Goal: Find specific page/section: Locate item on page

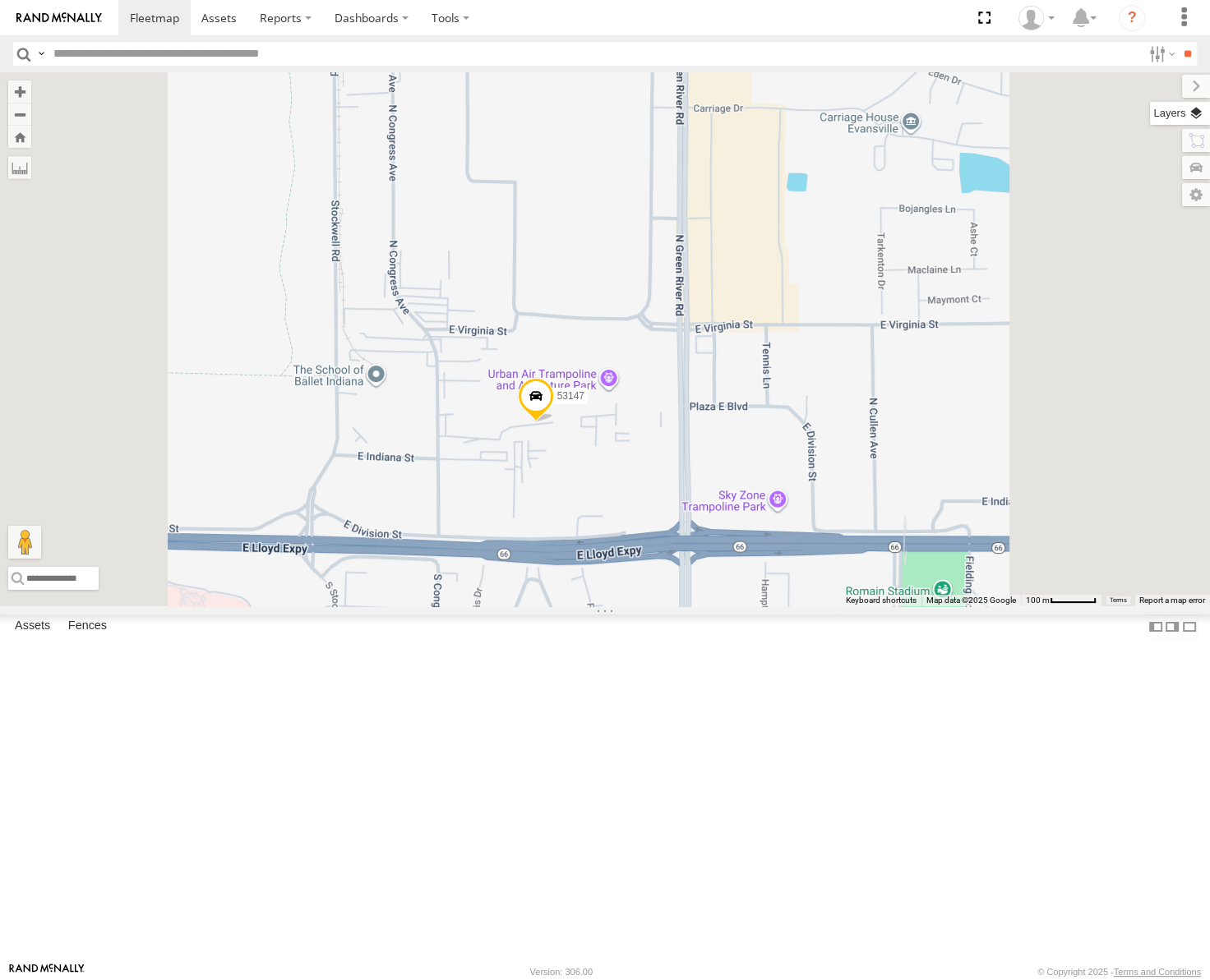
click at [1197, 111] on label at bounding box center [1180, 113] width 60 height 23
click at [0, 0] on span "Basemaps" at bounding box center [0, 0] width 0 height 0
click at [0, 0] on span "Satellite" at bounding box center [0, 0] width 0 height 0
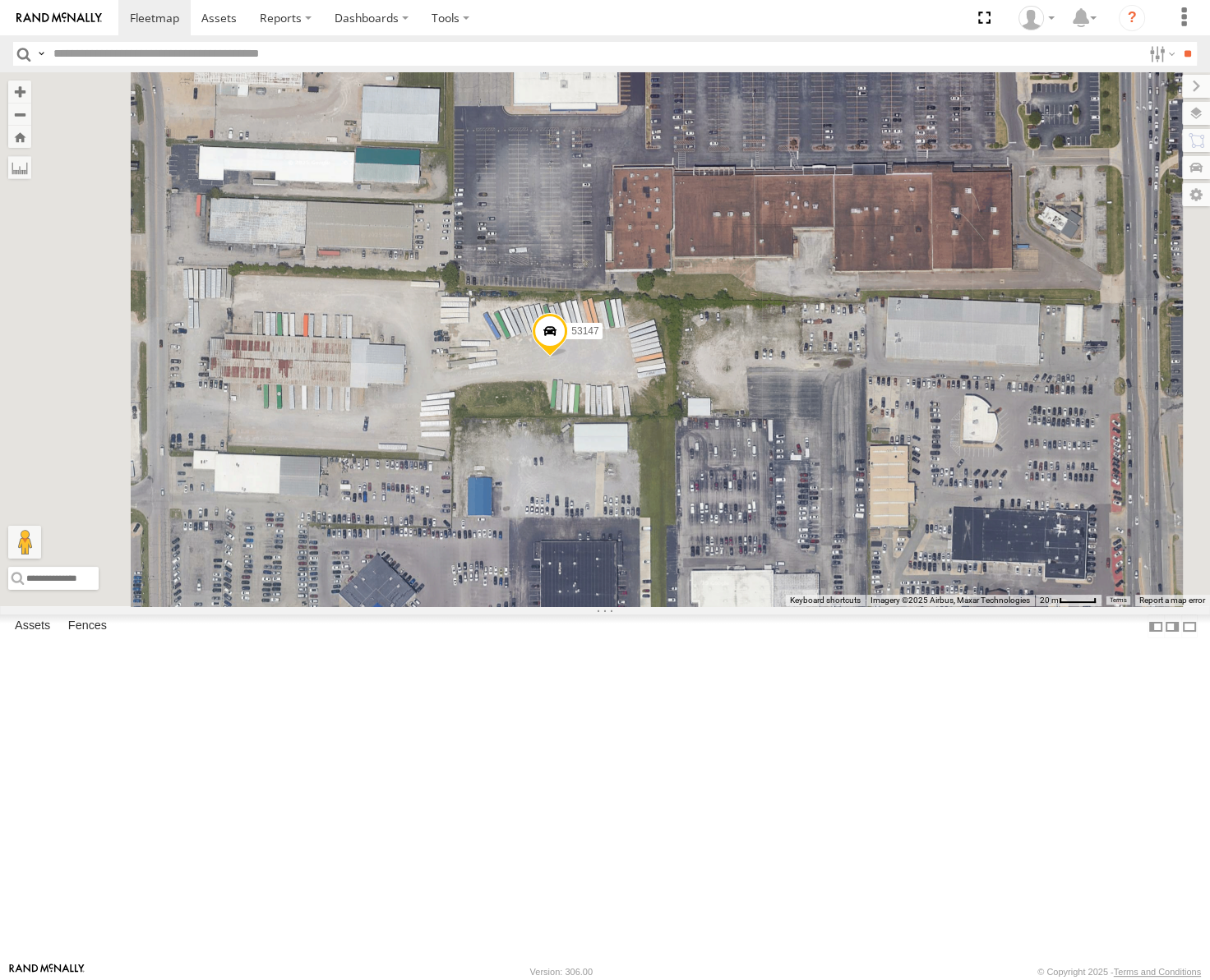
click at [568, 357] on span at bounding box center [550, 336] width 36 height 45
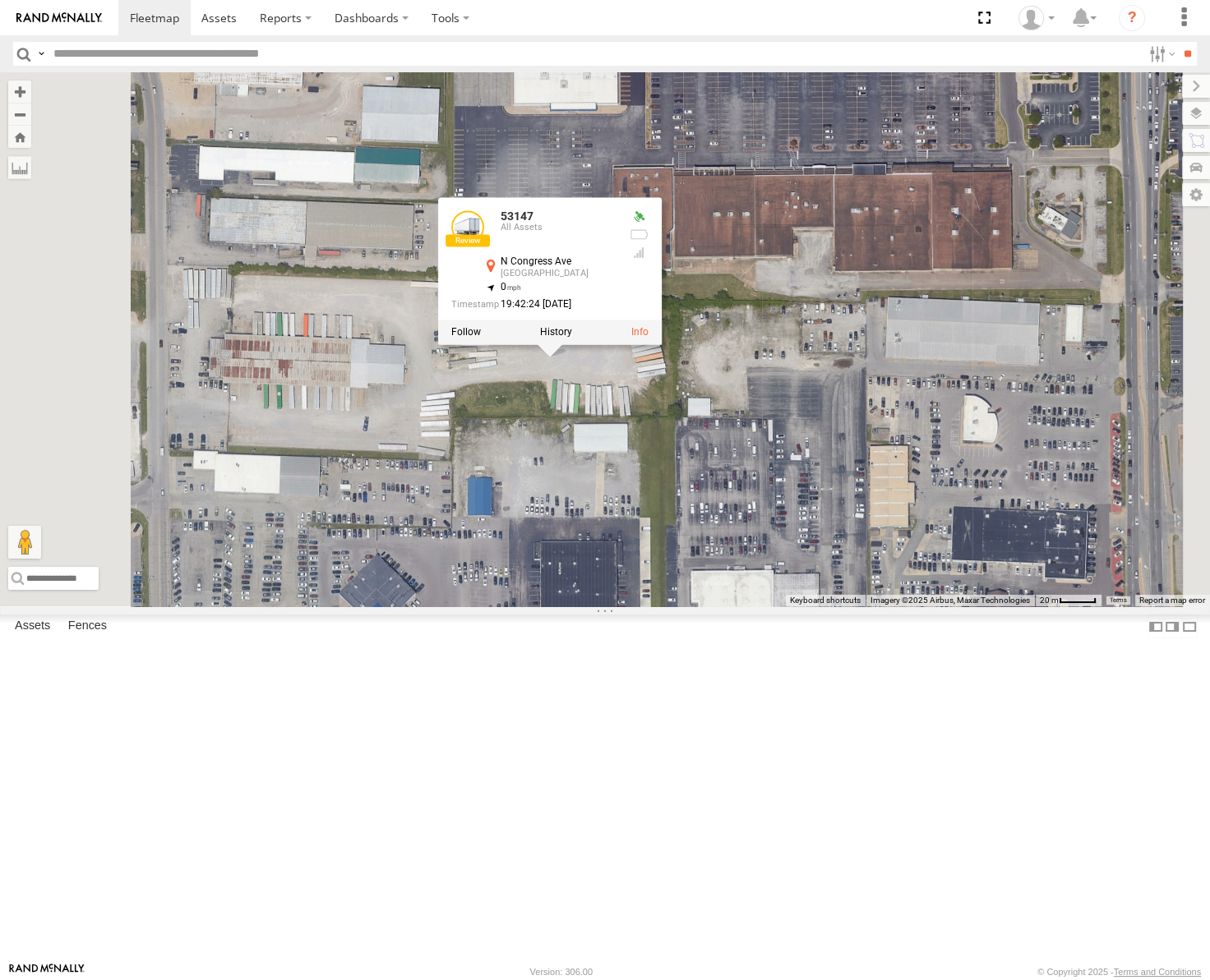
click at [572, 338] on label at bounding box center [556, 333] width 32 height 11
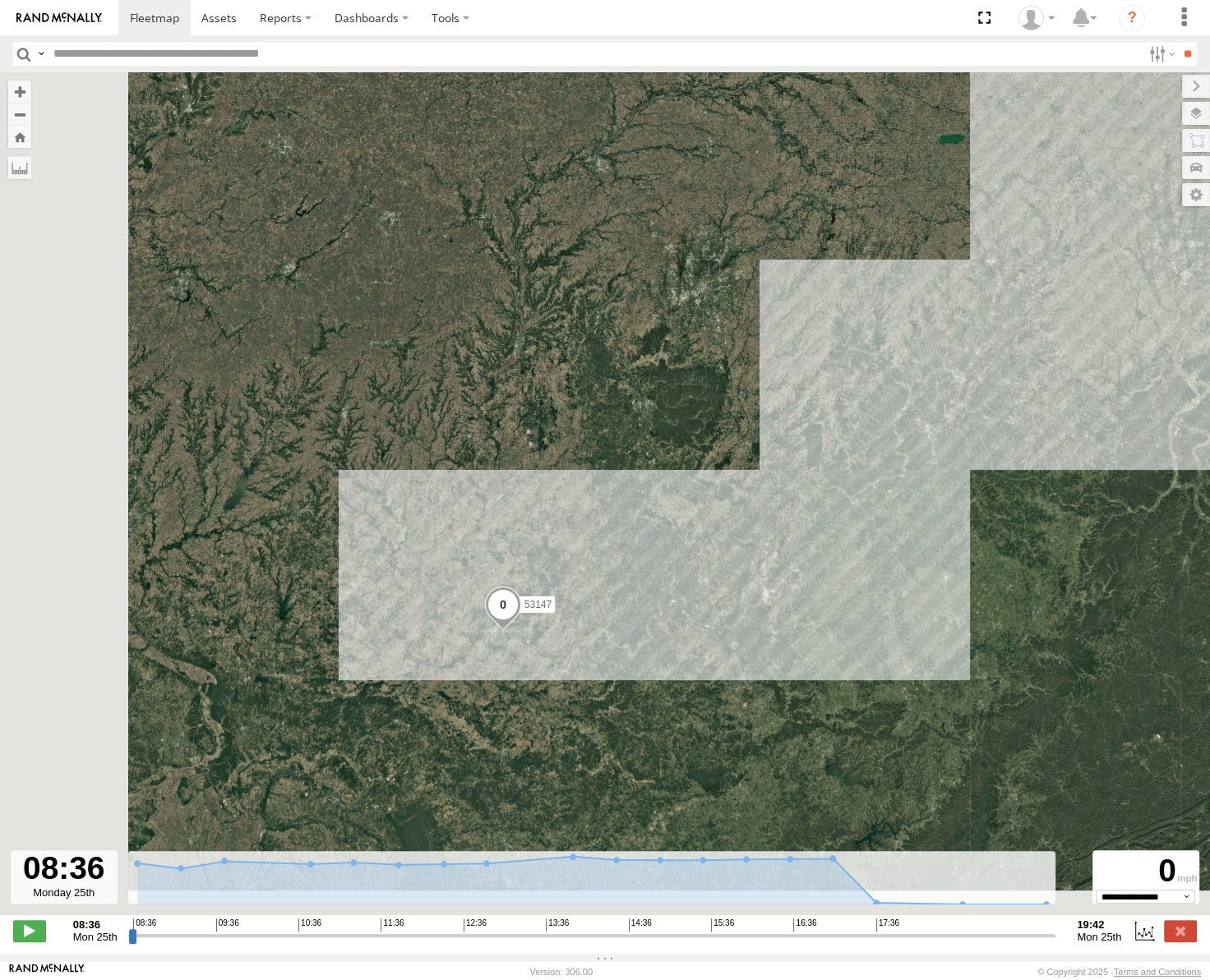
drag, startPoint x: 296, startPoint y: 674, endPoint x: 607, endPoint y: 609, distance: 317.7
click at [625, 601] on div "53147" at bounding box center [605, 502] width 1210 height 860
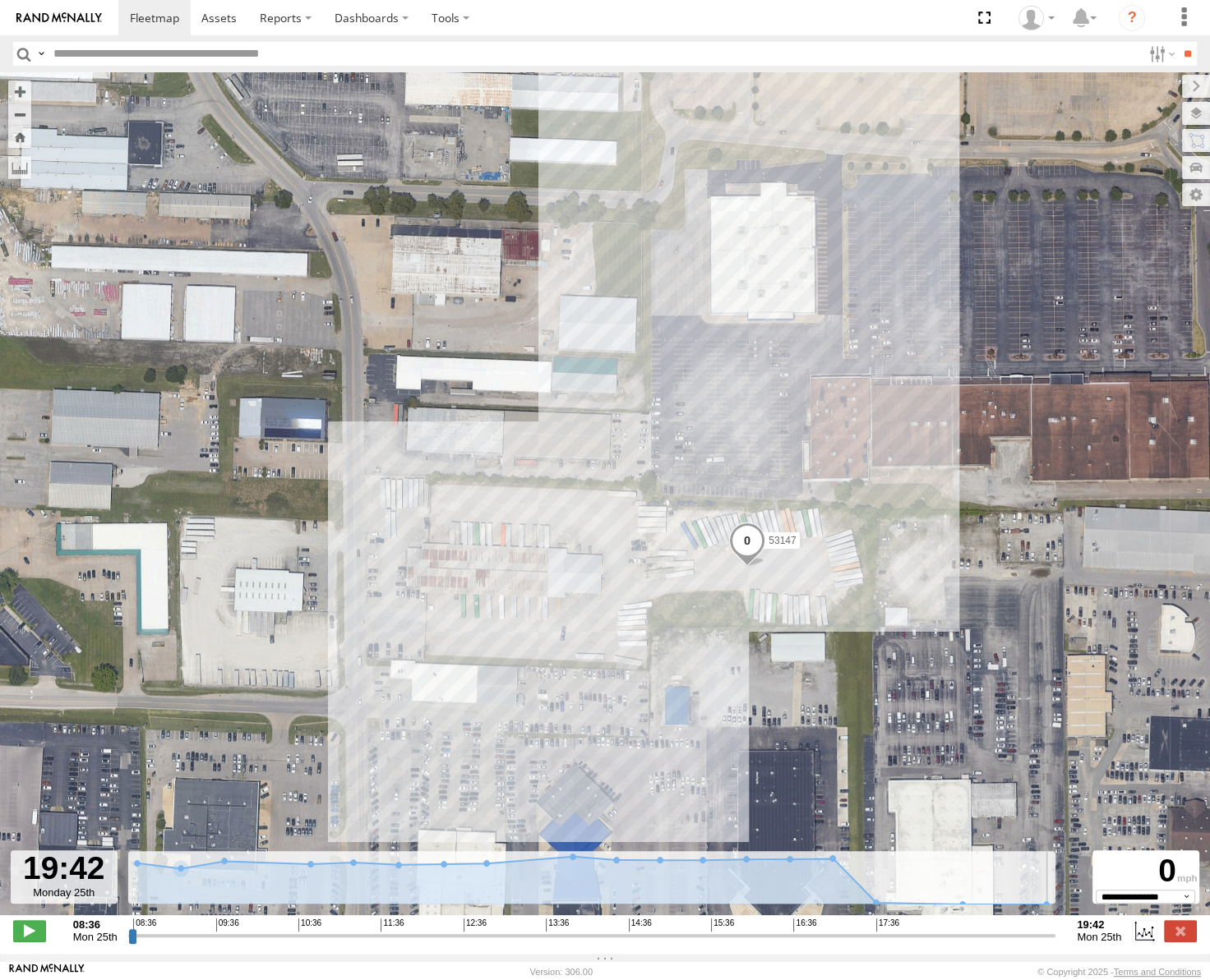
drag, startPoint x: 136, startPoint y: 945, endPoint x: 1040, endPoint y: 929, distance: 904.1
type input "**********"
click at [1057, 929] on input "range" at bounding box center [592, 935] width 928 height 16
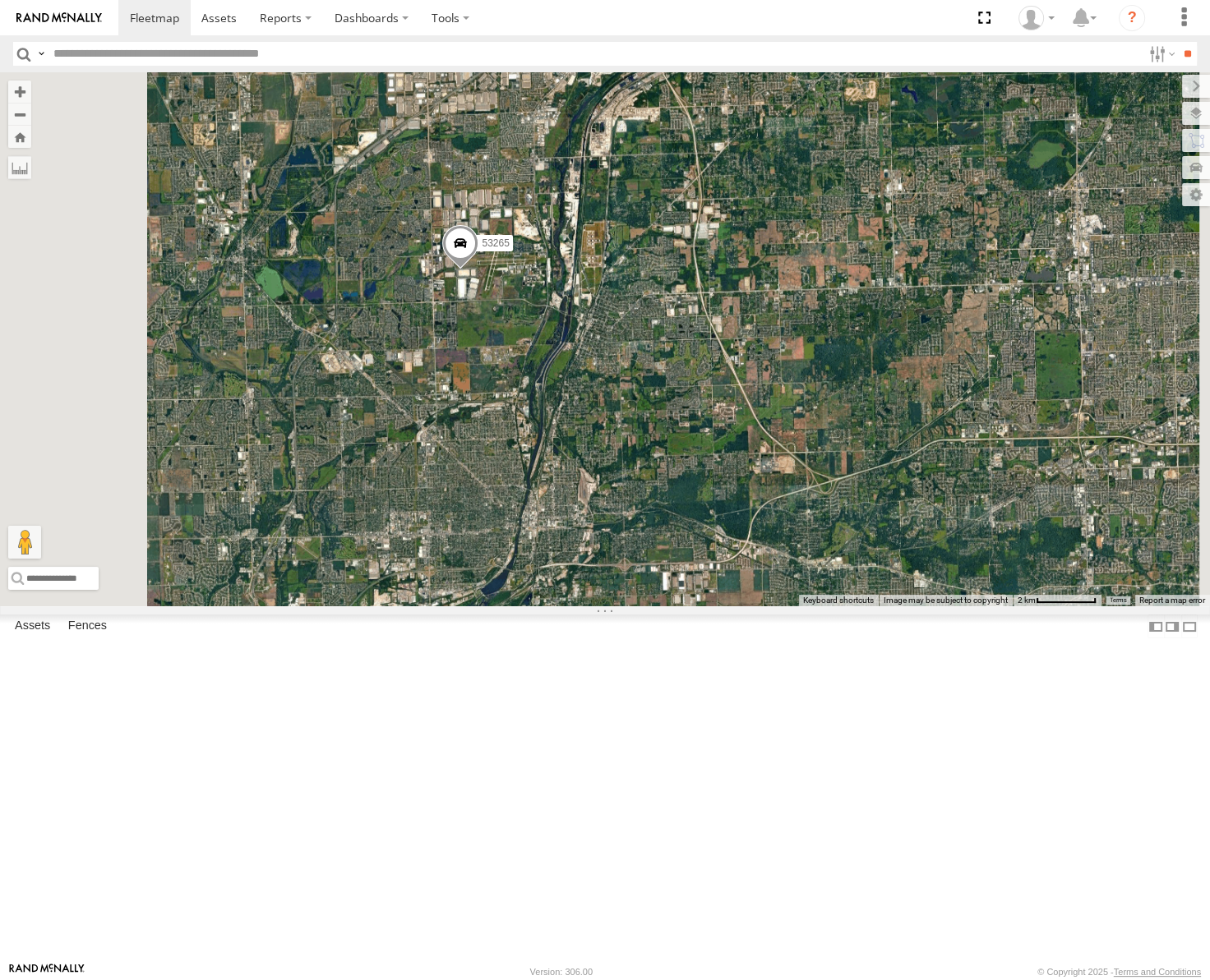
drag, startPoint x: 725, startPoint y: 608, endPoint x: 871, endPoint y: 428, distance: 231.8
click at [871, 430] on div "53238 53139 53217 53263 53223 53239 53277 53235 53205 53206 53271 53230 53151 5…" at bounding box center [605, 339] width 1210 height 535
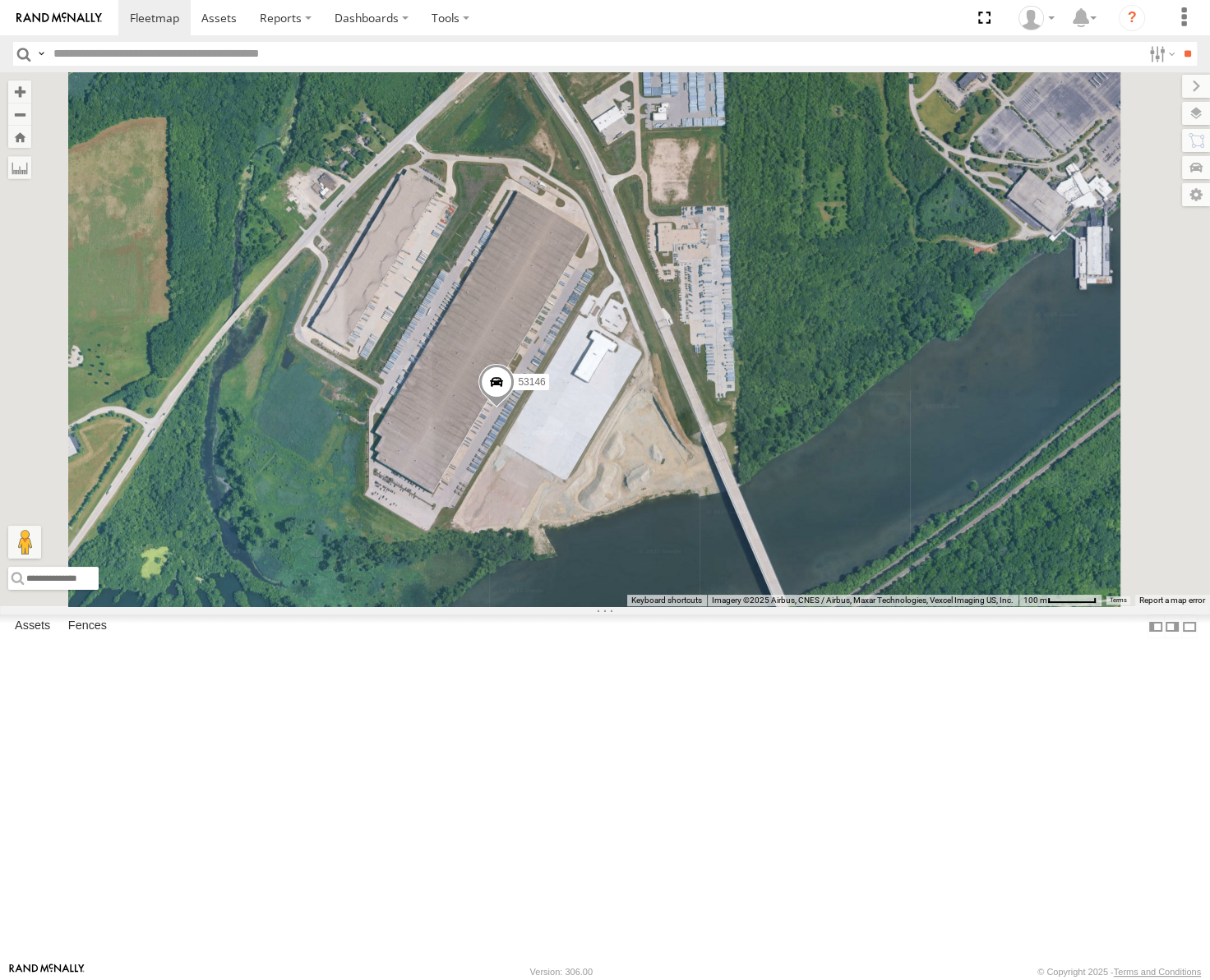
click at [514, 408] on span at bounding box center [496, 387] width 36 height 45
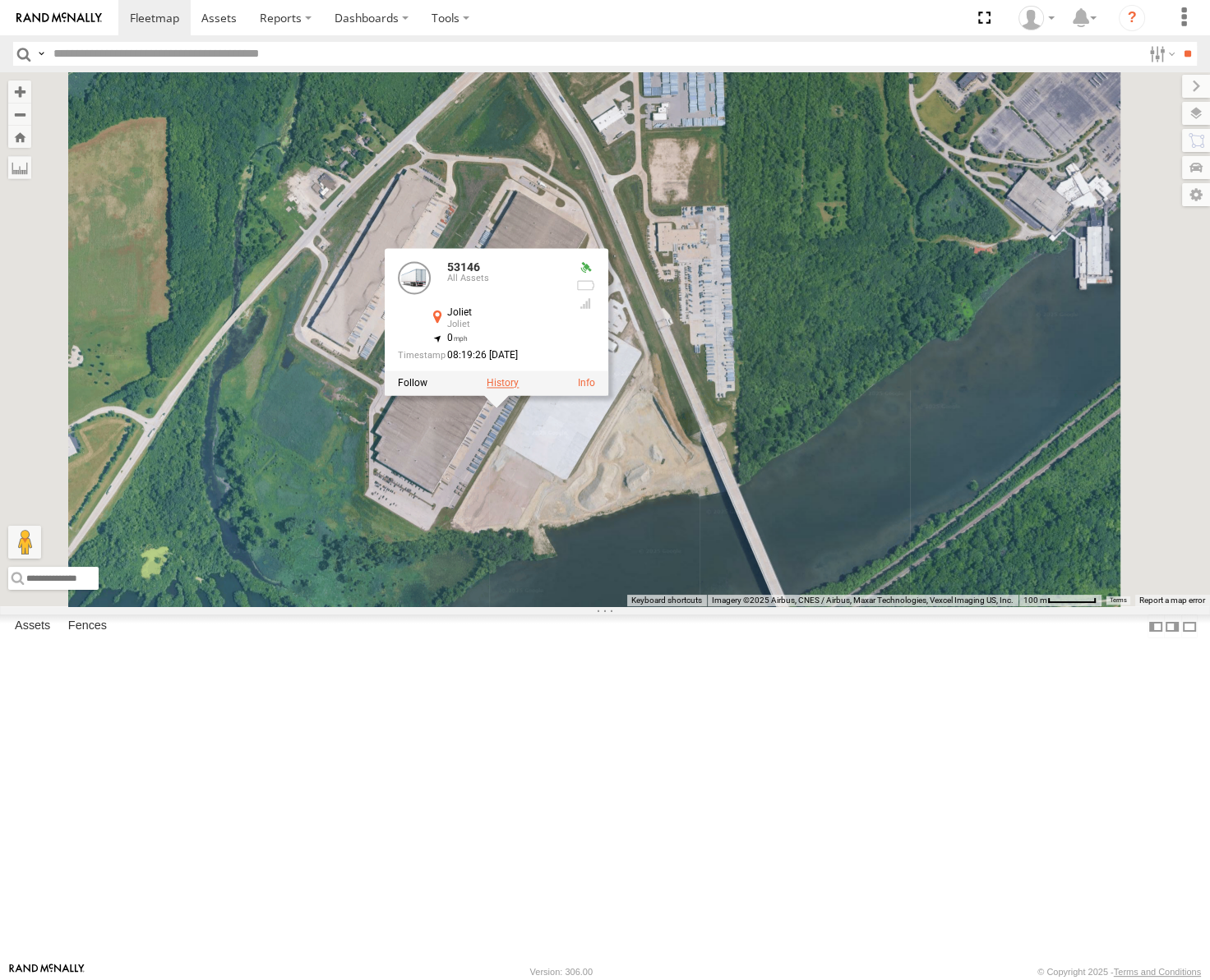
click at [519, 390] on label at bounding box center [502, 384] width 32 height 11
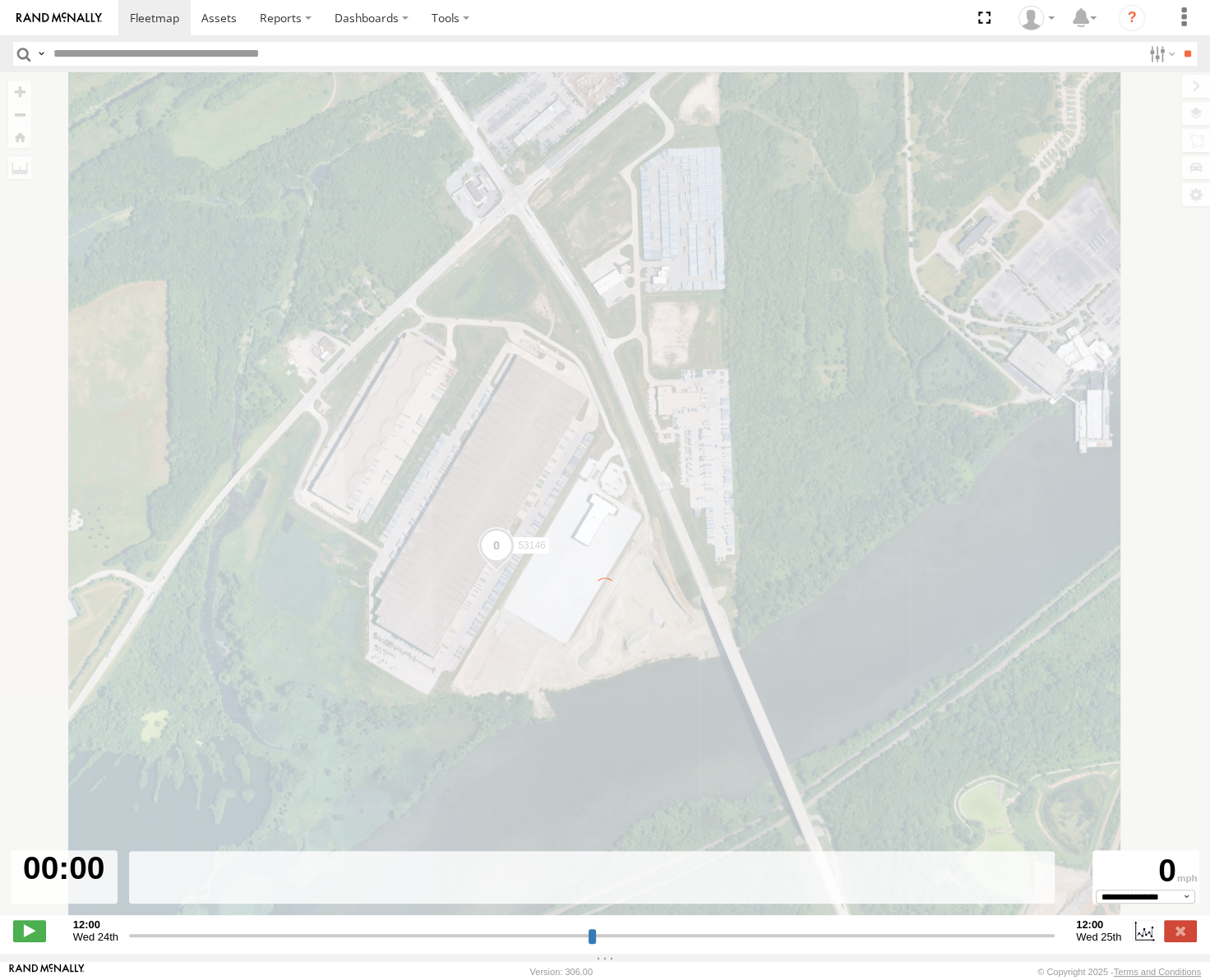
type input "**********"
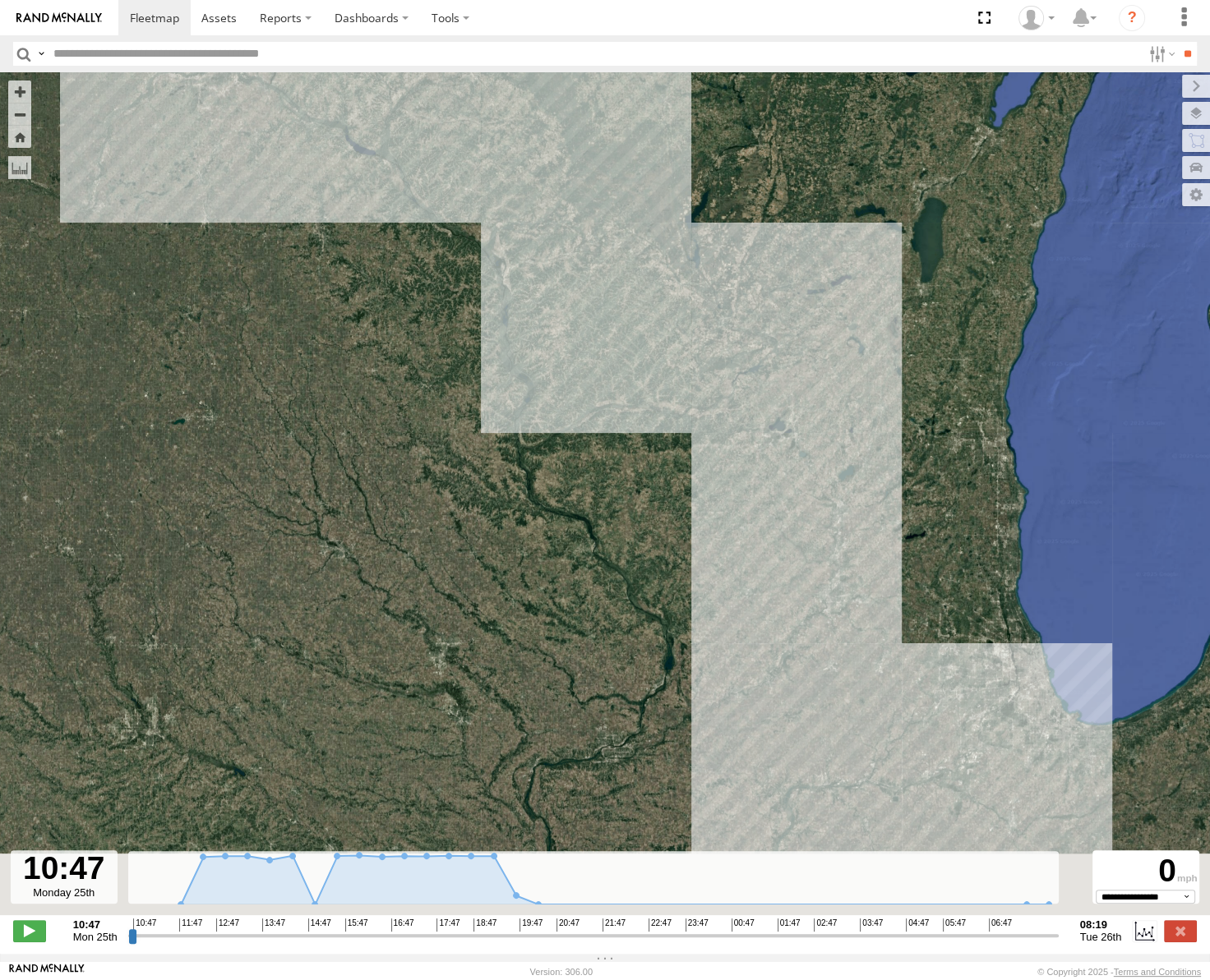
drag, startPoint x: 752, startPoint y: 547, endPoint x: 685, endPoint y: 389, distance: 171.6
click at [711, 449] on div "53146" at bounding box center [605, 502] width 1210 height 860
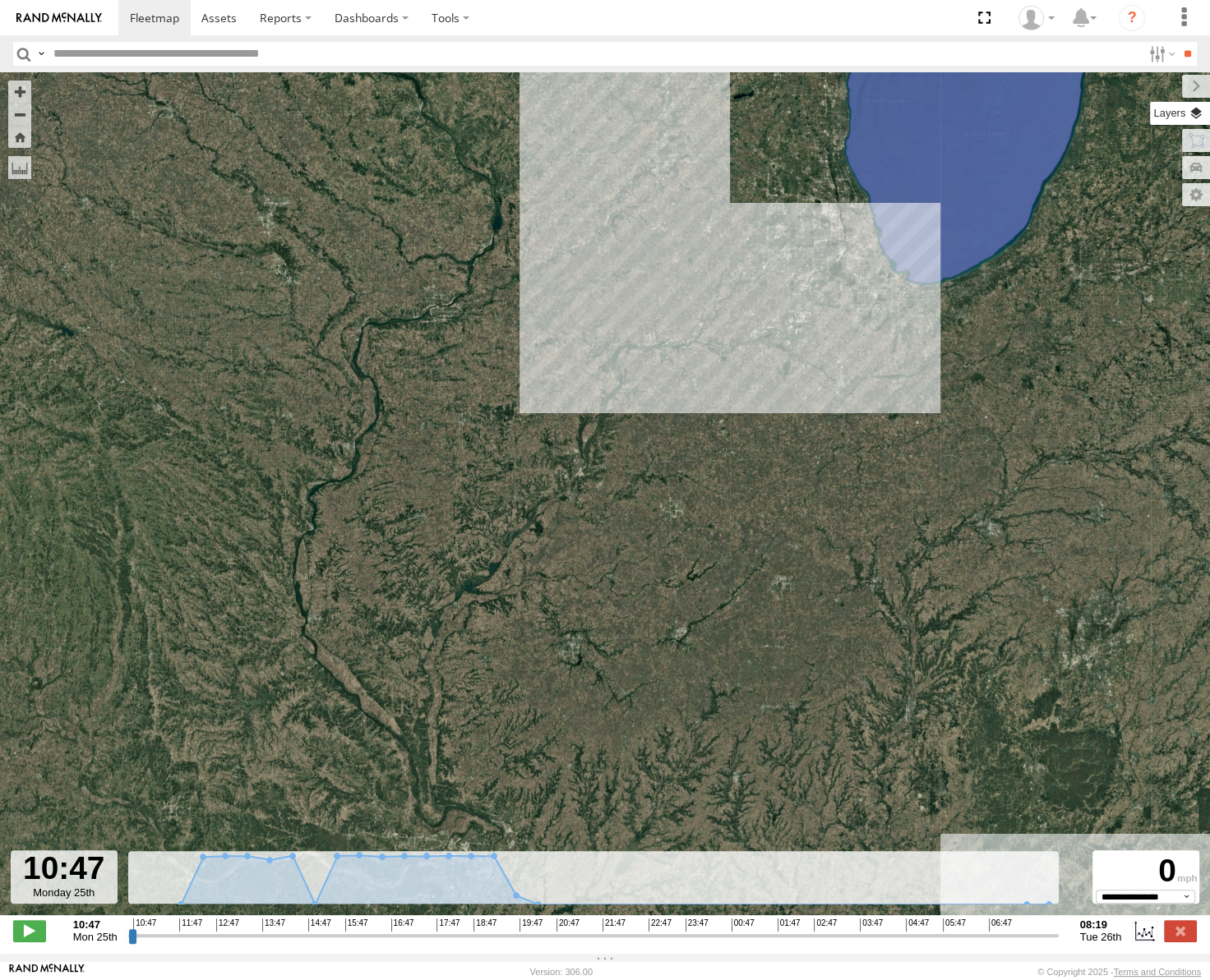
click at [1192, 108] on label at bounding box center [1180, 113] width 60 height 23
click at [0, 0] on span "Basemaps" at bounding box center [0, 0] width 0 height 0
click at [0, 0] on span "Roadmap" at bounding box center [0, 0] width 0 height 0
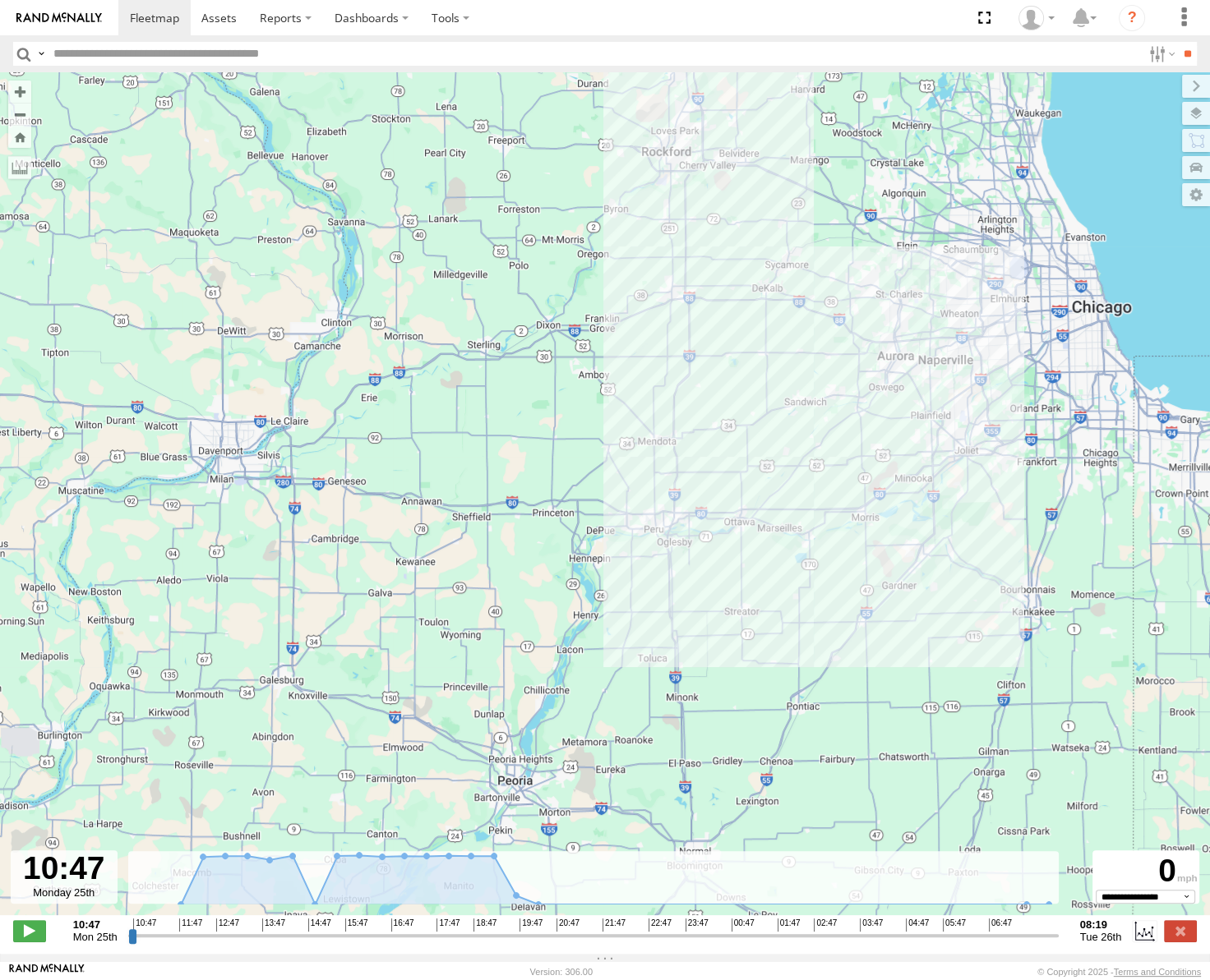
drag, startPoint x: 685, startPoint y: 277, endPoint x: 769, endPoint y: 649, distance: 381.4
click at [769, 649] on div "53146" at bounding box center [605, 502] width 1210 height 860
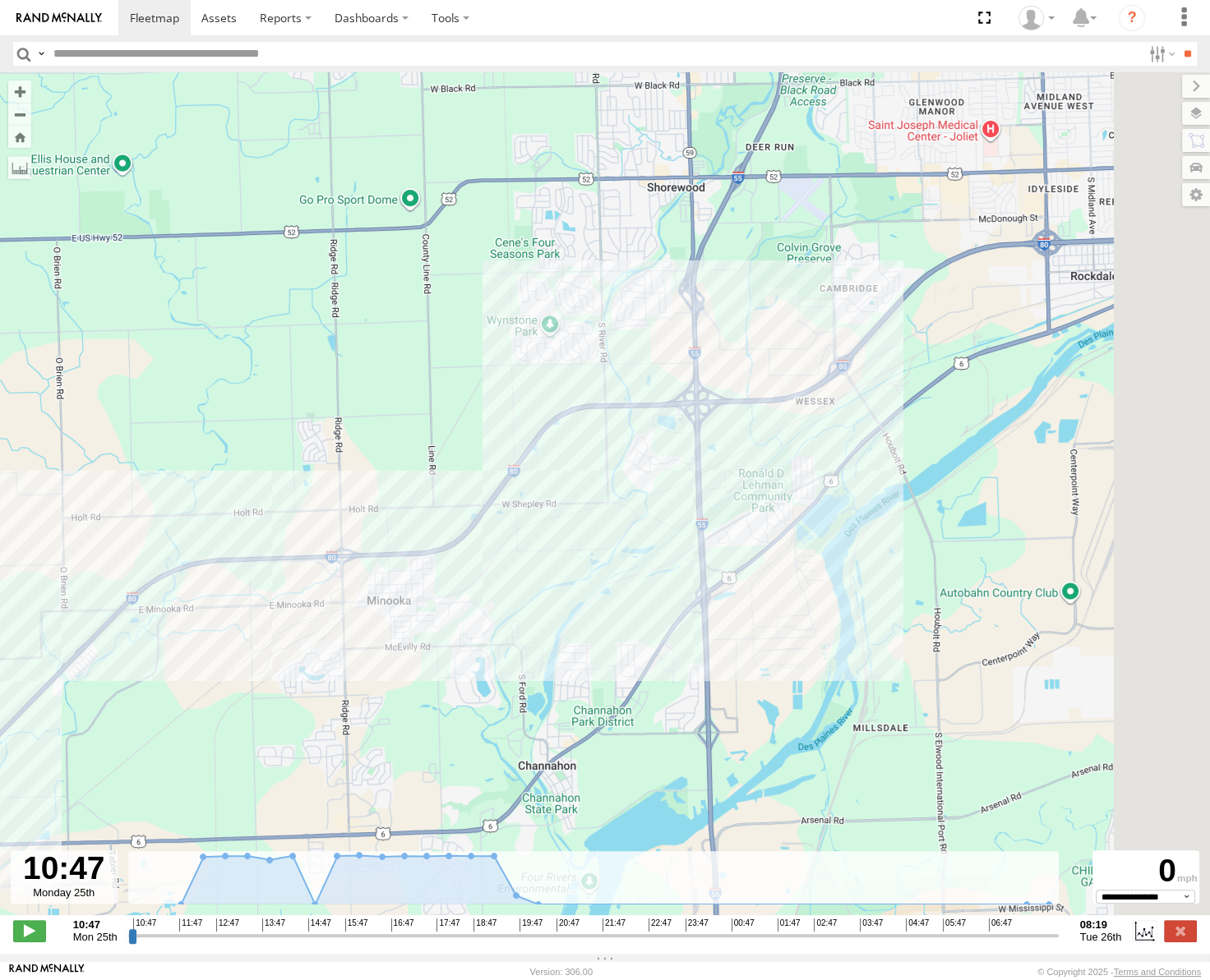
drag, startPoint x: 911, startPoint y: 472, endPoint x: 580, endPoint y: 628, distance: 365.9
click at [579, 629] on div "53146" at bounding box center [605, 502] width 1210 height 860
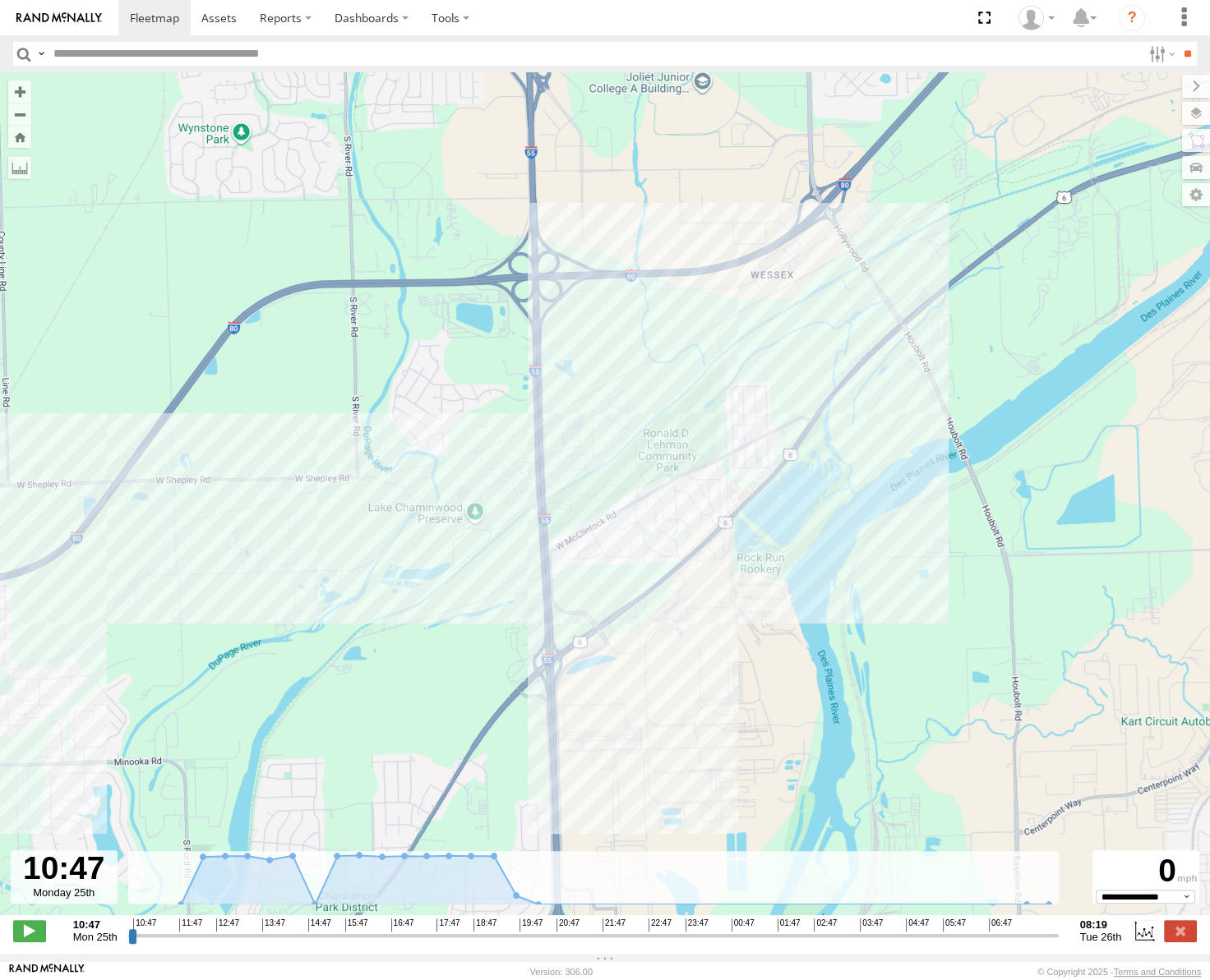
drag, startPoint x: 658, startPoint y: 672, endPoint x: 724, endPoint y: 616, distance: 86.6
click at [724, 616] on div "53146" at bounding box center [605, 502] width 1210 height 860
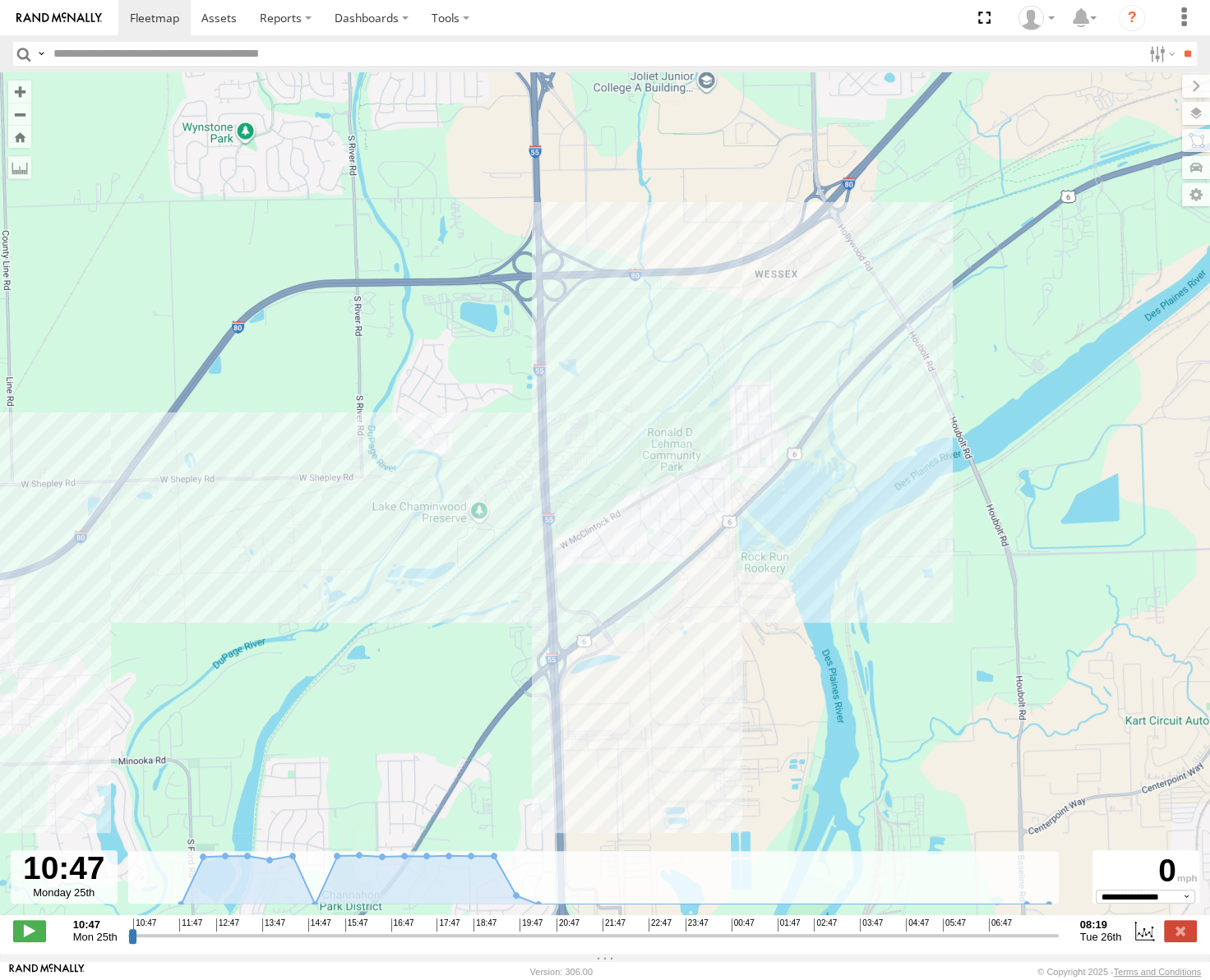
click at [0, 0] on span "Satellite" at bounding box center [0, 0] width 0 height 0
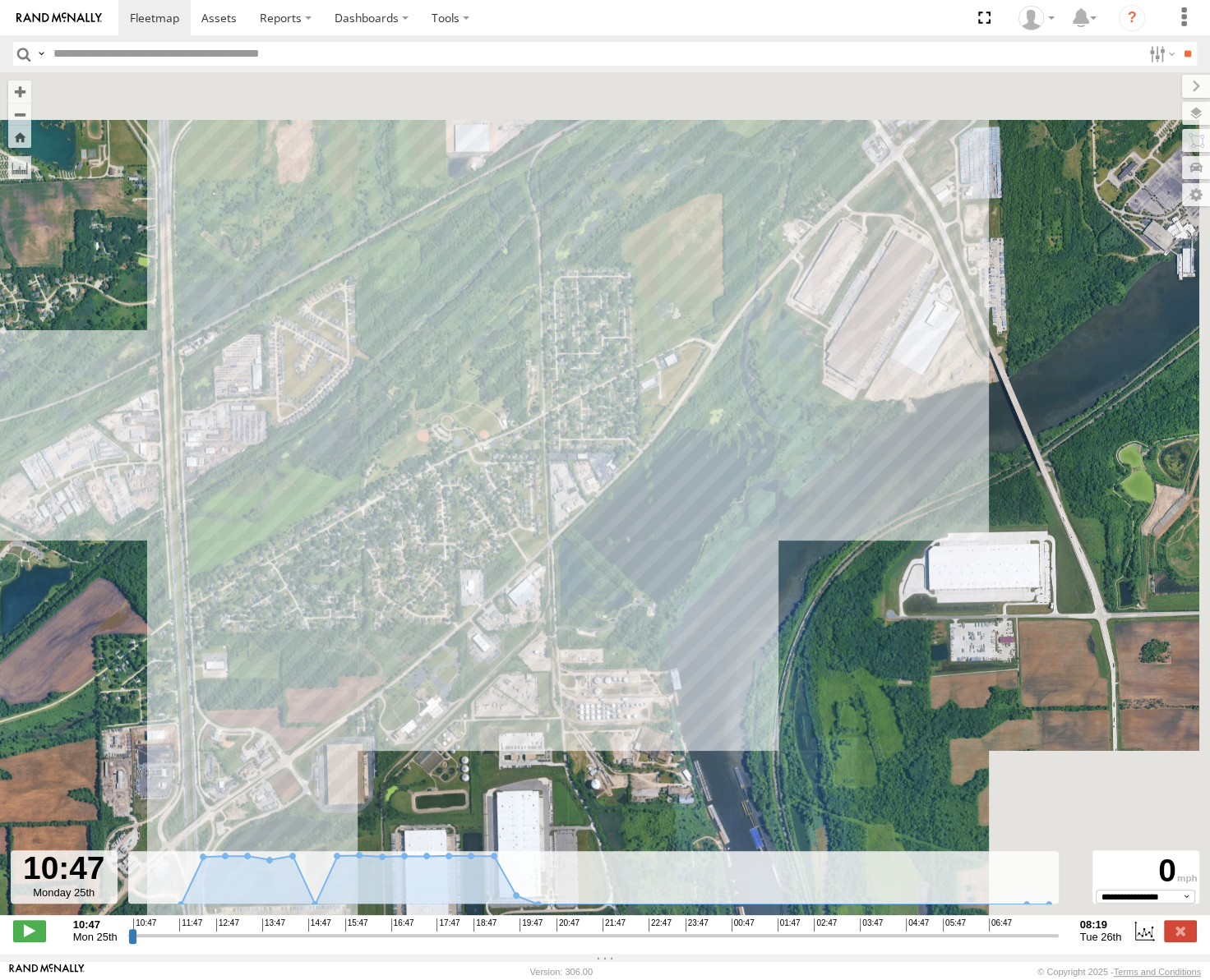
drag, startPoint x: 904, startPoint y: 469, endPoint x: 532, endPoint y: 708, distance: 442.2
click at [529, 710] on div "53146" at bounding box center [605, 502] width 1210 height 860
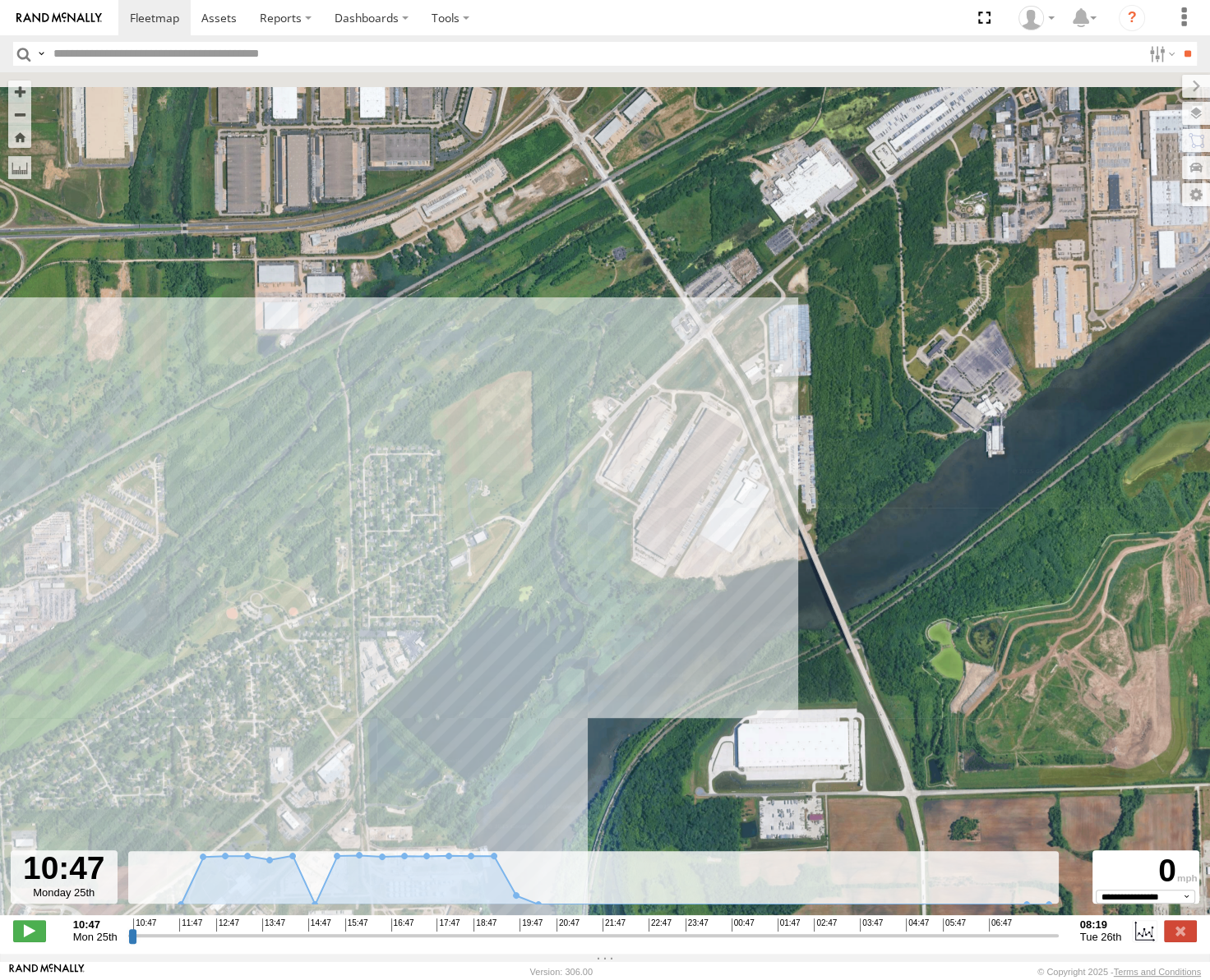
click at [713, 592] on div "53146" at bounding box center [605, 502] width 1210 height 860
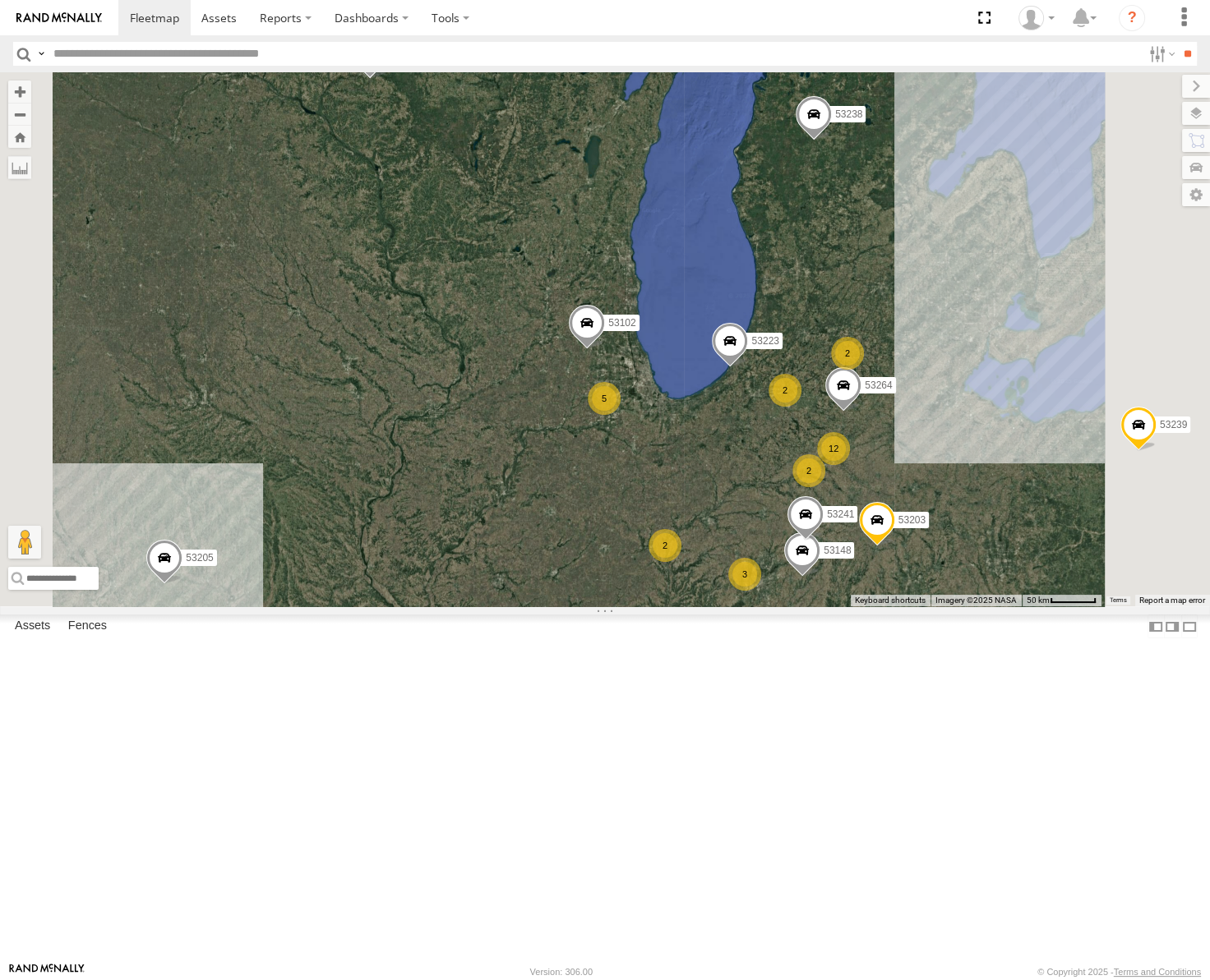
drag, startPoint x: 1029, startPoint y: 593, endPoint x: 831, endPoint y: 351, distance: 312.7
click at [838, 359] on div "53263 53223 53239 53238 53102 53139 53217 53205 12 2 3 5 53203 2 53148 2 2 5324…" at bounding box center [605, 339] width 1210 height 535
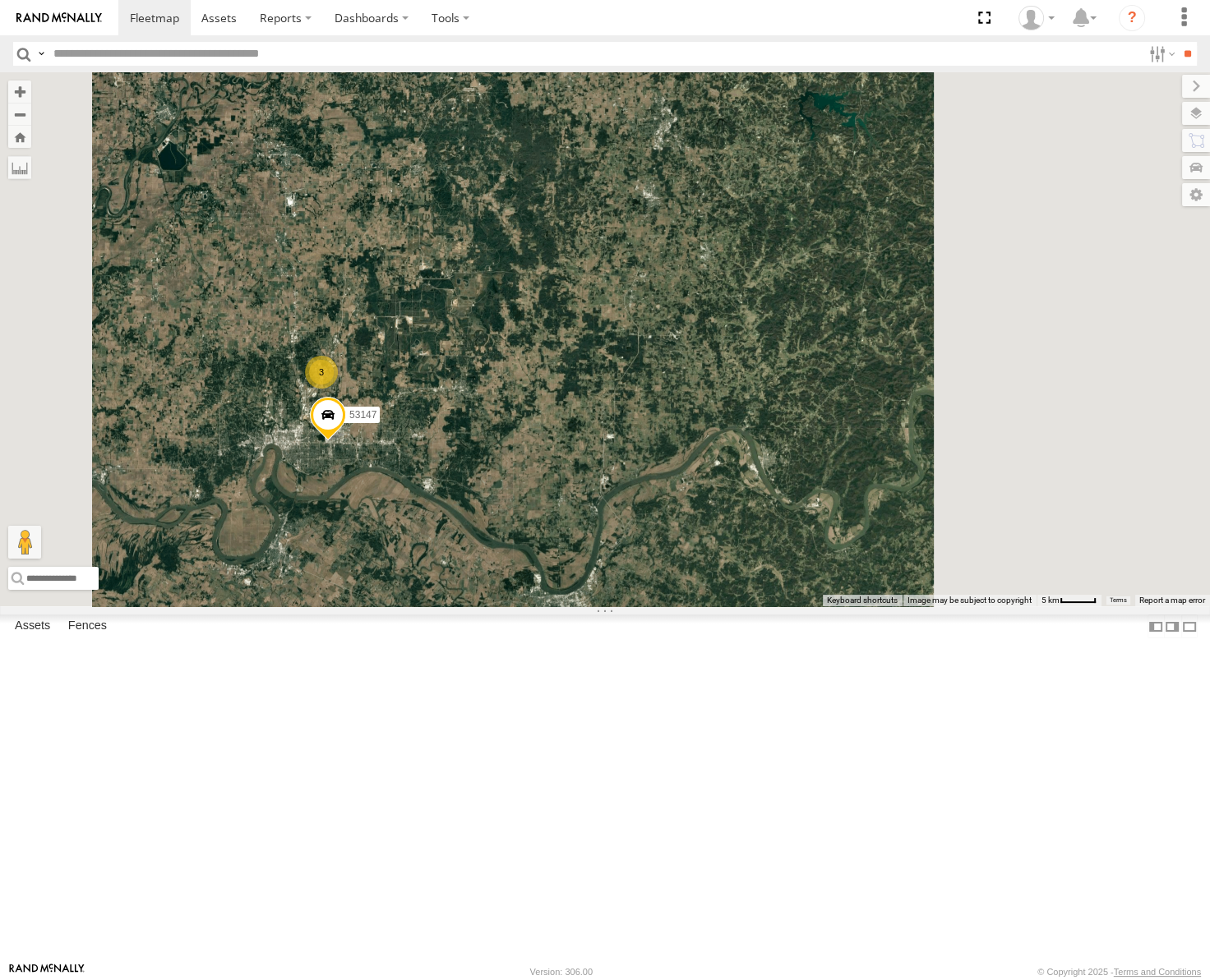
drag, startPoint x: 858, startPoint y: 647, endPoint x: 535, endPoint y: 588, distance: 328.3
click at [535, 588] on div "53263 53223 53239 53238 53102 53139 53217 53205 53203 53148 53241 53264 53271 5…" at bounding box center [605, 339] width 1210 height 535
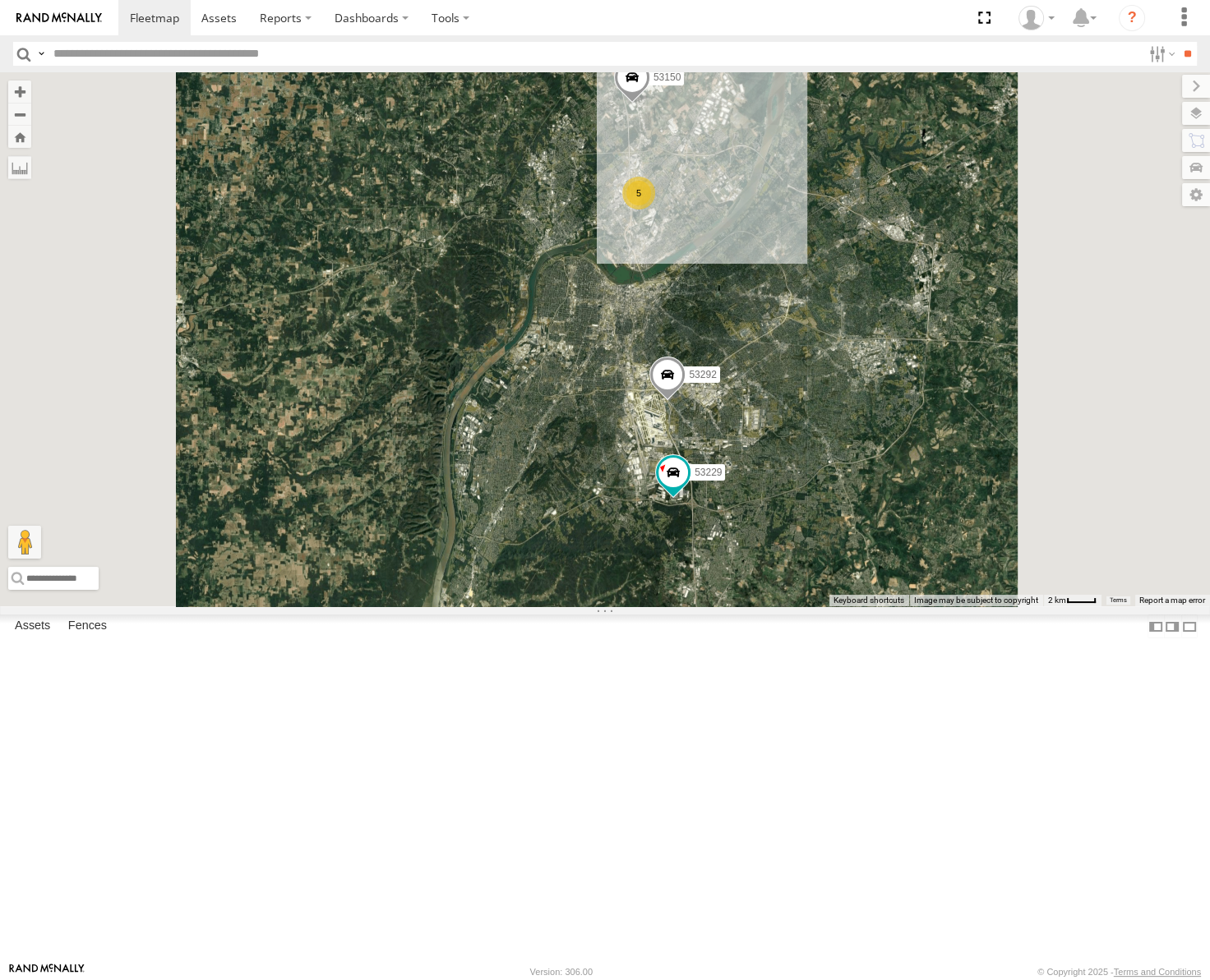
drag, startPoint x: 843, startPoint y: 237, endPoint x: 818, endPoint y: 458, distance: 222.4
click at [818, 460] on div "53263 53223 53239 53238 53102 53139 53217 53205 53203 53148 53241 53264 53271 5…" at bounding box center [605, 339] width 1210 height 535
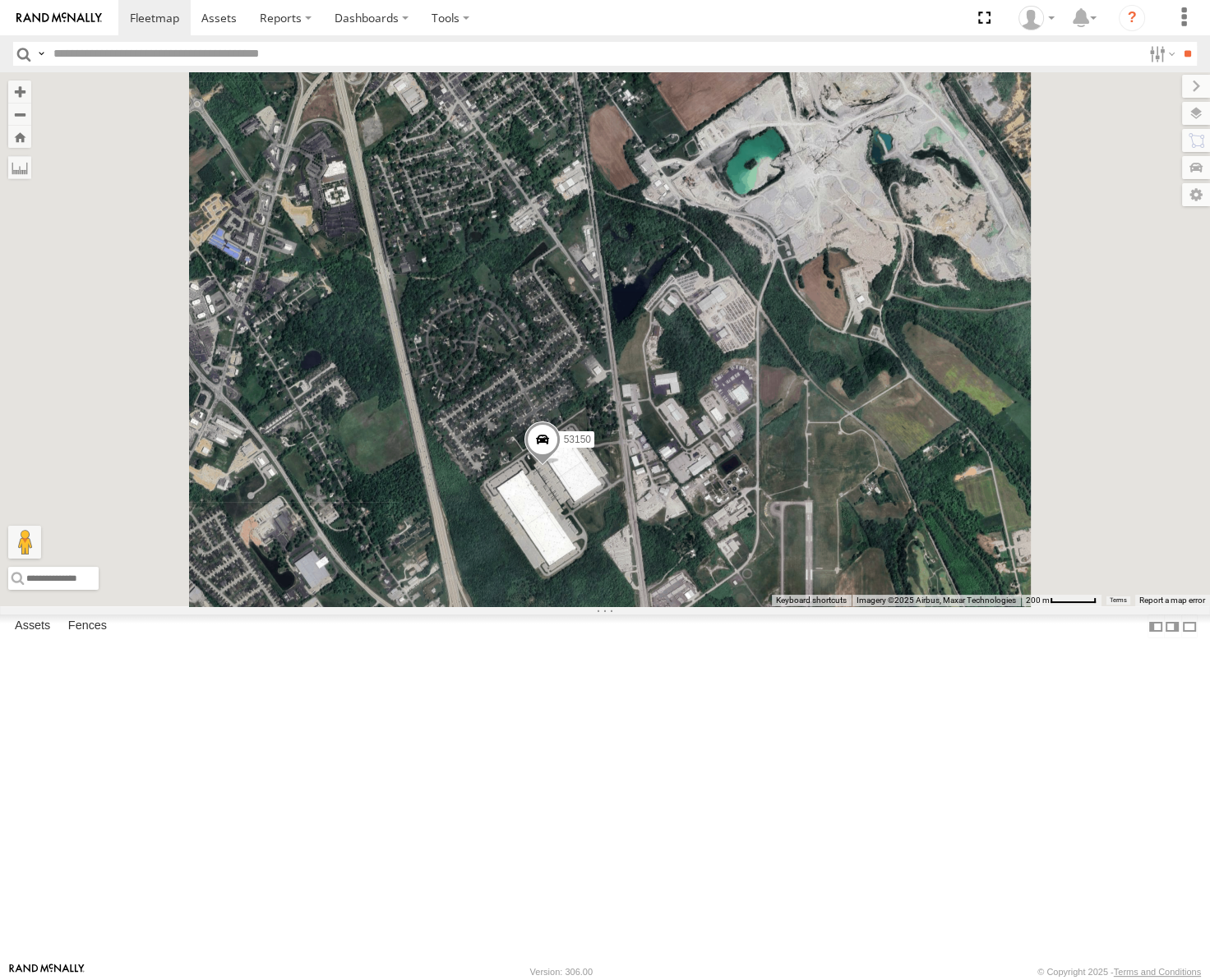
drag, startPoint x: 815, startPoint y: 575, endPoint x: 846, endPoint y: 478, distance: 101.8
click at [853, 471] on div "53263 53223 53239 53238 53102 53139 53217 53205 53203 53148 53241 53264 53271 5…" at bounding box center [605, 339] width 1210 height 535
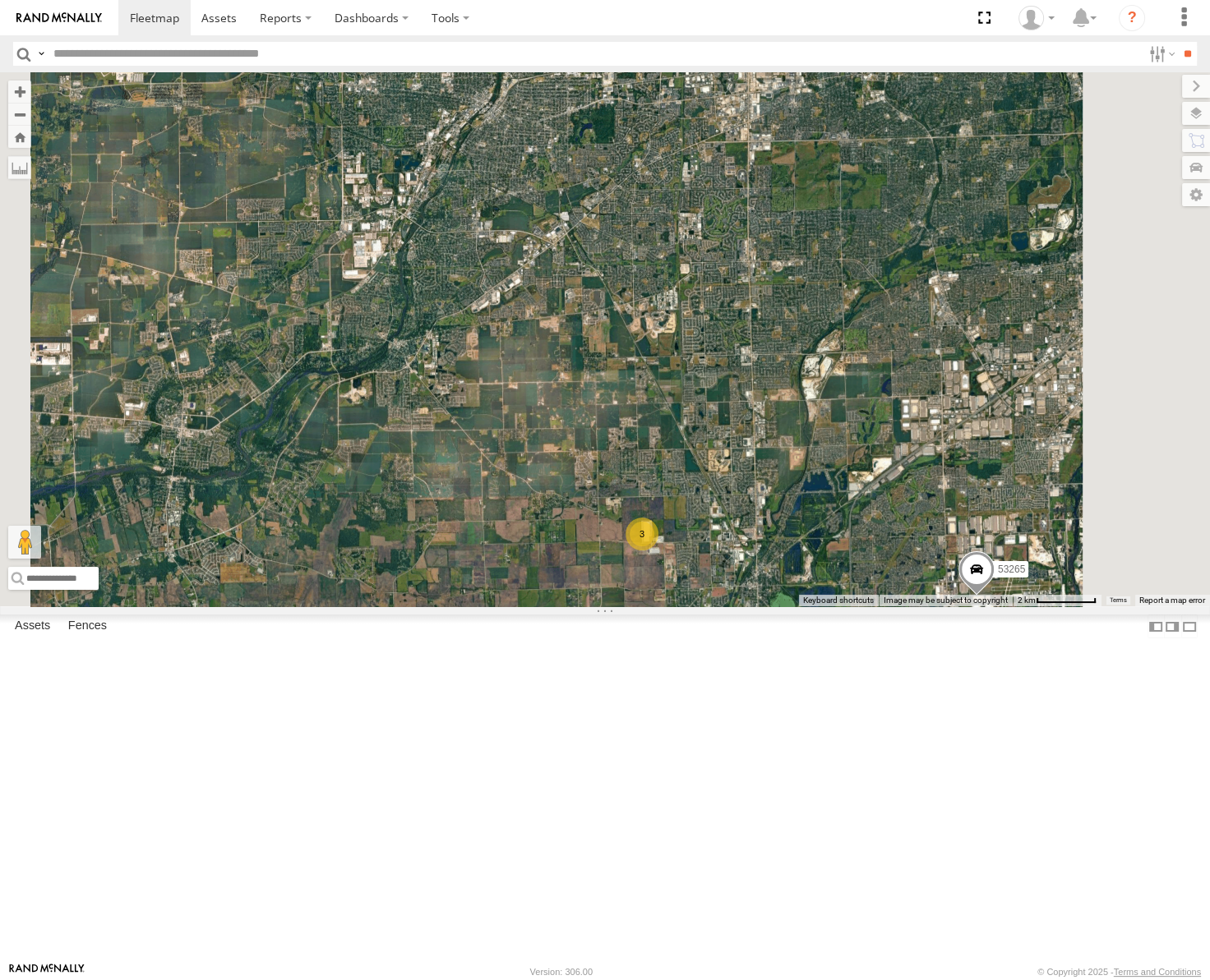
drag, startPoint x: 915, startPoint y: 658, endPoint x: 863, endPoint y: 400, distance: 263.2
click at [863, 400] on div "53263 53223 53239 53238 53102 53139 53217 53205 53148 53241 53281 53146 53265 3" at bounding box center [605, 339] width 1210 height 535
